Goal: Task Accomplishment & Management: Manage account settings

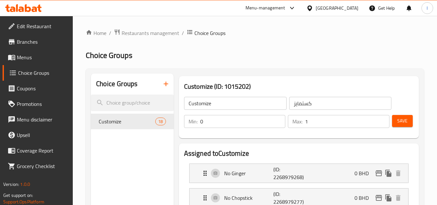
click at [343, 12] on div "[GEOGRAPHIC_DATA]" at bounding box center [332, 8] width 62 height 16
click at [315, 10] on div at bounding box center [310, 8] width 9 height 7
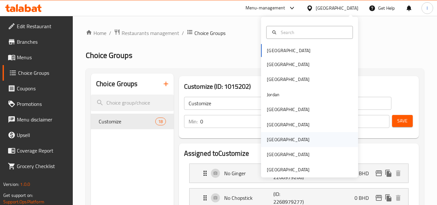
click at [267, 137] on div "[GEOGRAPHIC_DATA]" at bounding box center [288, 139] width 43 height 7
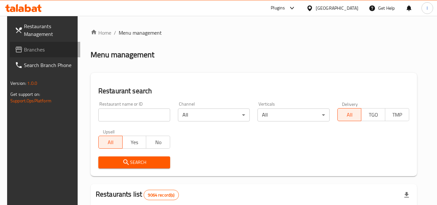
click at [44, 53] on link "Branches" at bounding box center [45, 50] width 70 height 16
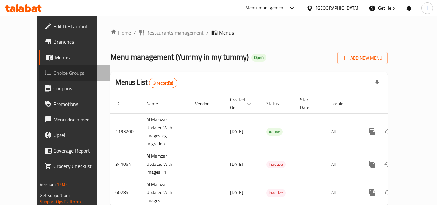
click at [53, 69] on span "Choice Groups" at bounding box center [78, 73] width 51 height 8
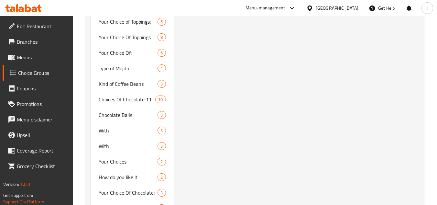
scroll to position [1063, 0]
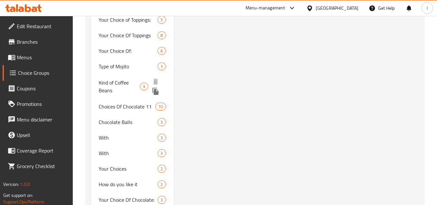
drag, startPoint x: 104, startPoint y: 79, endPoint x: 9, endPoint y: 187, distance: 143.9
click at [104, 79] on span "Kind of Coffee Beans" at bounding box center [119, 87] width 41 height 16
type input "Kind of Coffee Beans"
type input "نوع حبوب القهوة"
type input "0"
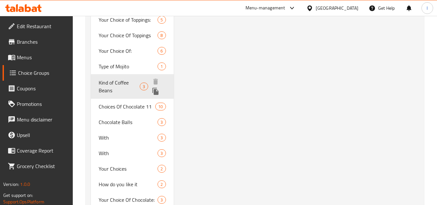
click at [120, 79] on span "Kind of Coffee Beans" at bounding box center [119, 87] width 41 height 16
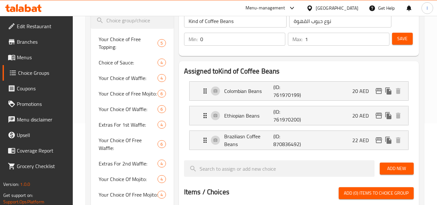
scroll to position [53, 0]
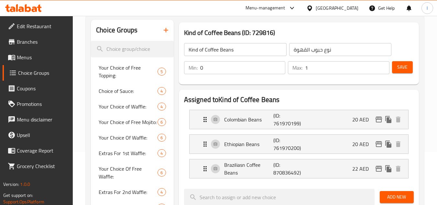
click at [332, 9] on div "[GEOGRAPHIC_DATA]" at bounding box center [336, 8] width 43 height 7
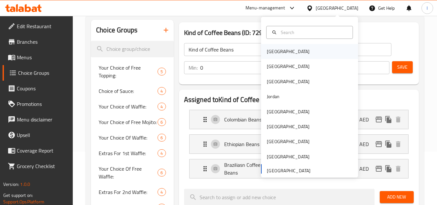
click at [279, 52] on div "[GEOGRAPHIC_DATA]" at bounding box center [287, 51] width 53 height 15
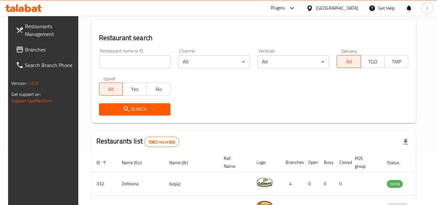
click at [343, 13] on div "[GEOGRAPHIC_DATA]" at bounding box center [332, 8] width 62 height 16
click at [315, 7] on div at bounding box center [310, 8] width 9 height 7
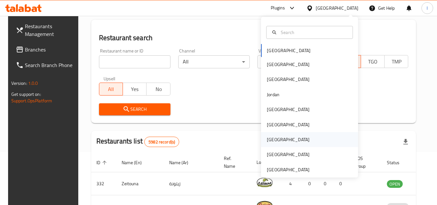
click at [264, 134] on div "[GEOGRAPHIC_DATA]" at bounding box center [287, 139] width 53 height 15
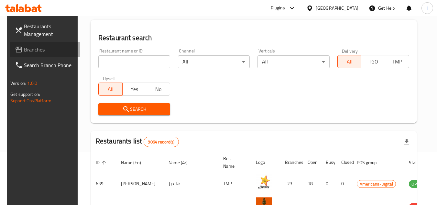
click at [35, 45] on link "Branches" at bounding box center [45, 50] width 70 height 16
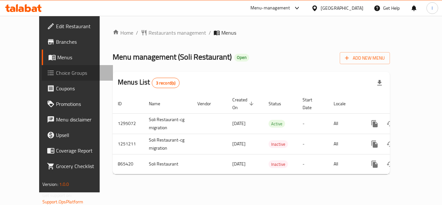
click at [47, 71] on span at bounding box center [51, 73] width 9 height 8
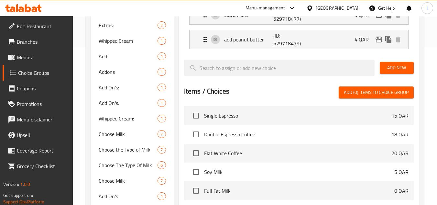
scroll to position [162, 0]
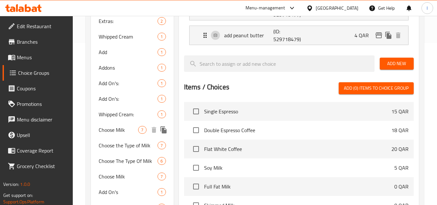
click at [101, 132] on span "Choose Milk" at bounding box center [118, 130] width 39 height 8
type input "Choose Milk"
type input "اختر حليب"
type input "1"
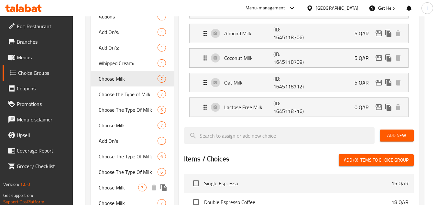
scroll to position [211, 0]
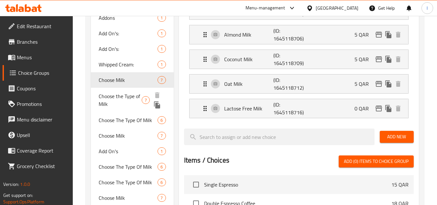
drag, startPoint x: 113, startPoint y: 101, endPoint x: 122, endPoint y: 100, distance: 8.1
click at [113, 101] on span "Choose the Type of Milk" at bounding box center [120, 100] width 43 height 16
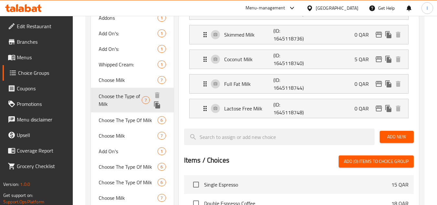
type input "Choose the Type of Milk"
type input "اختر نوع الحليب"
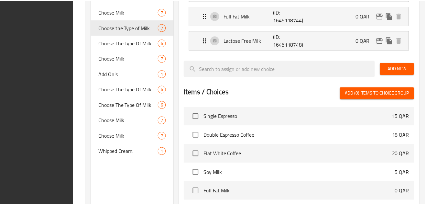
scroll to position [373, 0]
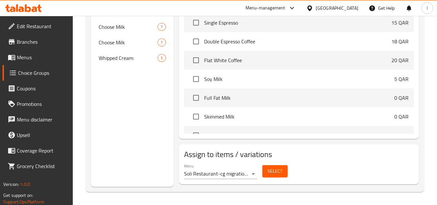
click at [313, 7] on icon at bounding box center [309, 8] width 7 height 7
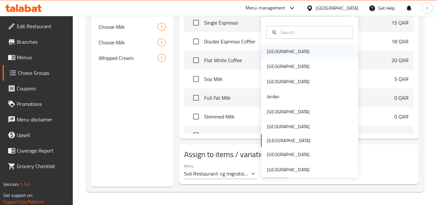
click at [278, 50] on div "[GEOGRAPHIC_DATA]" at bounding box center [287, 51] width 53 height 15
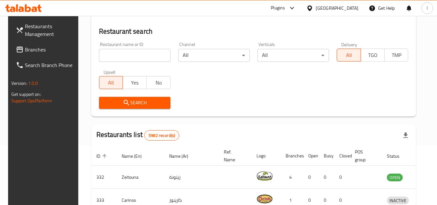
scroll to position [285, 0]
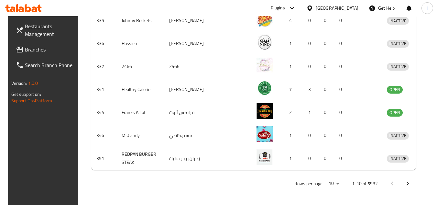
click at [48, 49] on span "Branches" at bounding box center [50, 50] width 51 height 8
